Goal: Task Accomplishment & Management: Complete application form

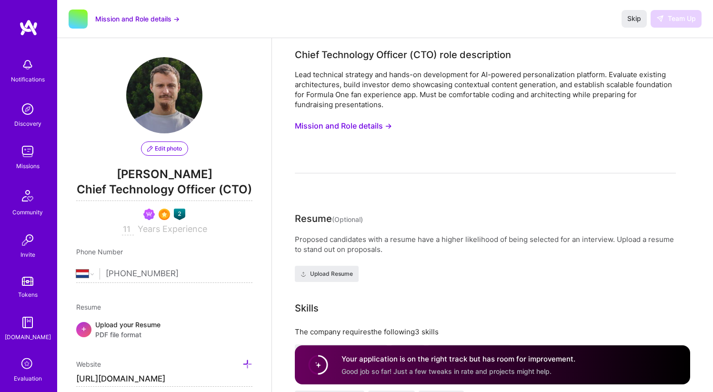
select select "NL"
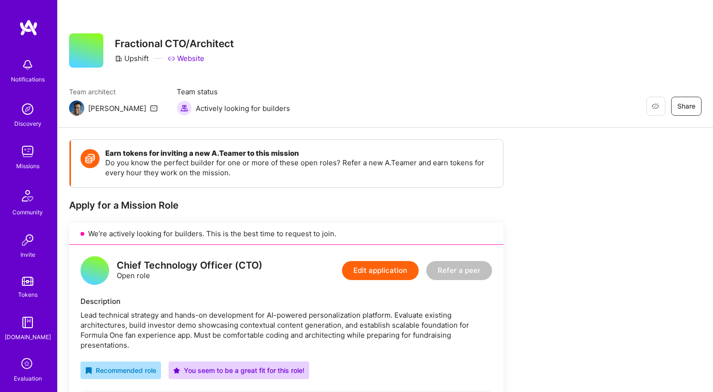
click at [193, 56] on link "Website" at bounding box center [186, 58] width 37 height 10
click at [90, 111] on div "Luis" at bounding box center [117, 108] width 58 height 10
click at [82, 111] on img at bounding box center [76, 107] width 15 height 15
click at [22, 23] on img at bounding box center [28, 27] width 19 height 17
